Goal: Task Accomplishment & Management: Manage account settings

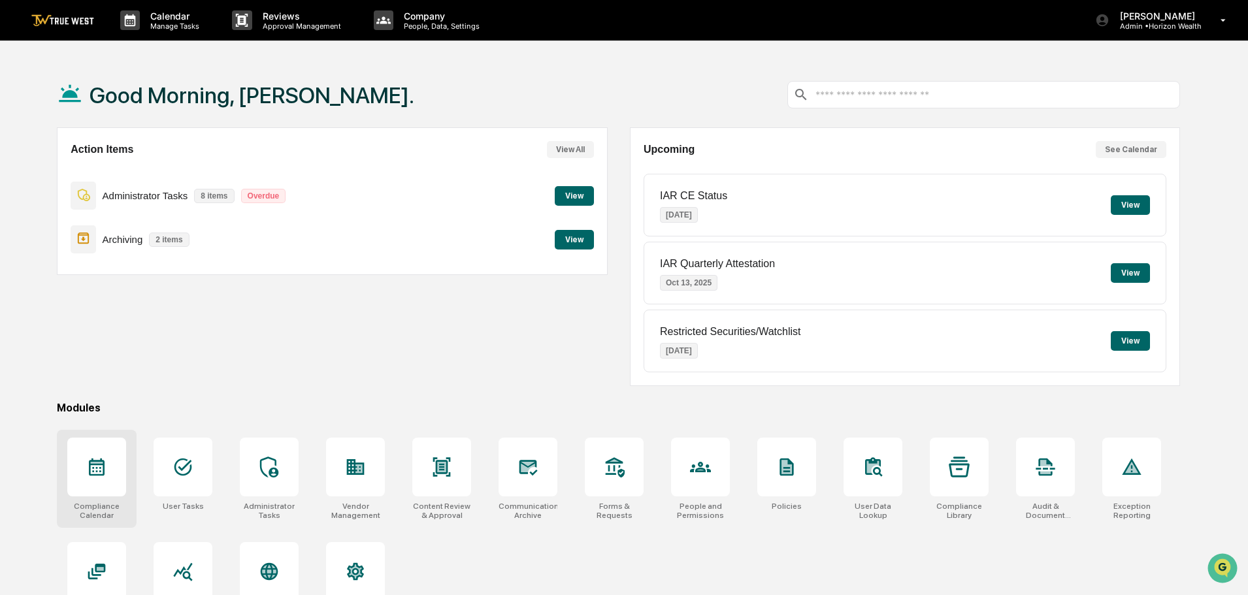
click at [97, 466] on icon at bounding box center [96, 467] width 21 height 21
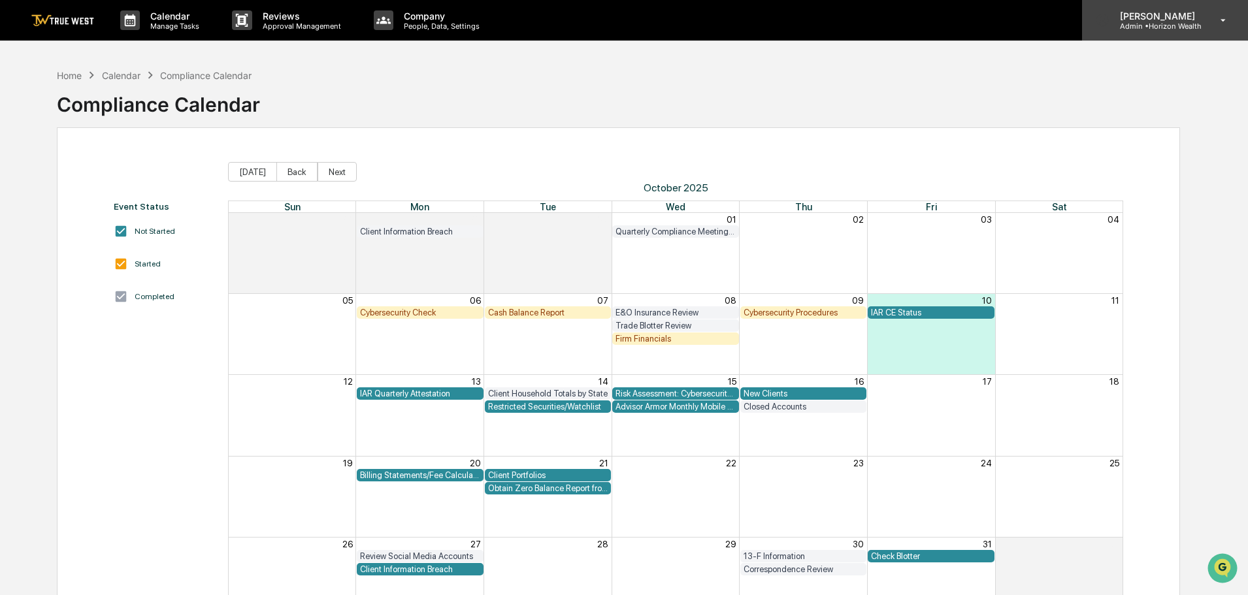
click at [1146, 24] on p "Admin • Horizon Wealth" at bounding box center [1155, 26] width 92 height 9
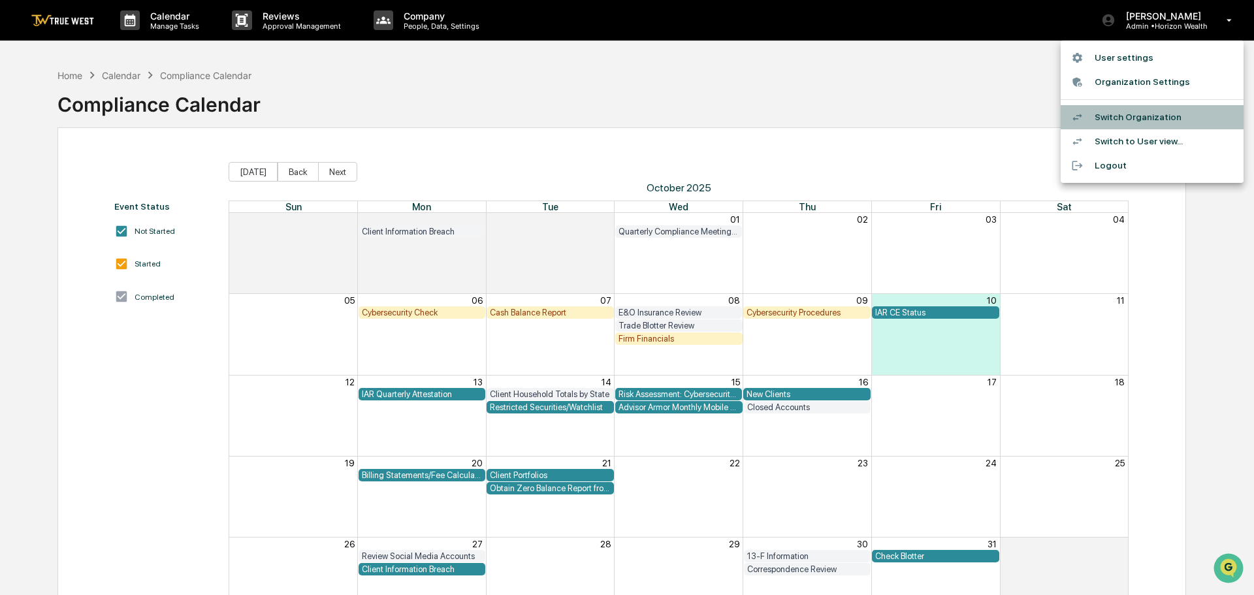
click at [1130, 118] on li "Switch Organization" at bounding box center [1152, 117] width 183 height 24
